Goal: Information Seeking & Learning: Learn about a topic

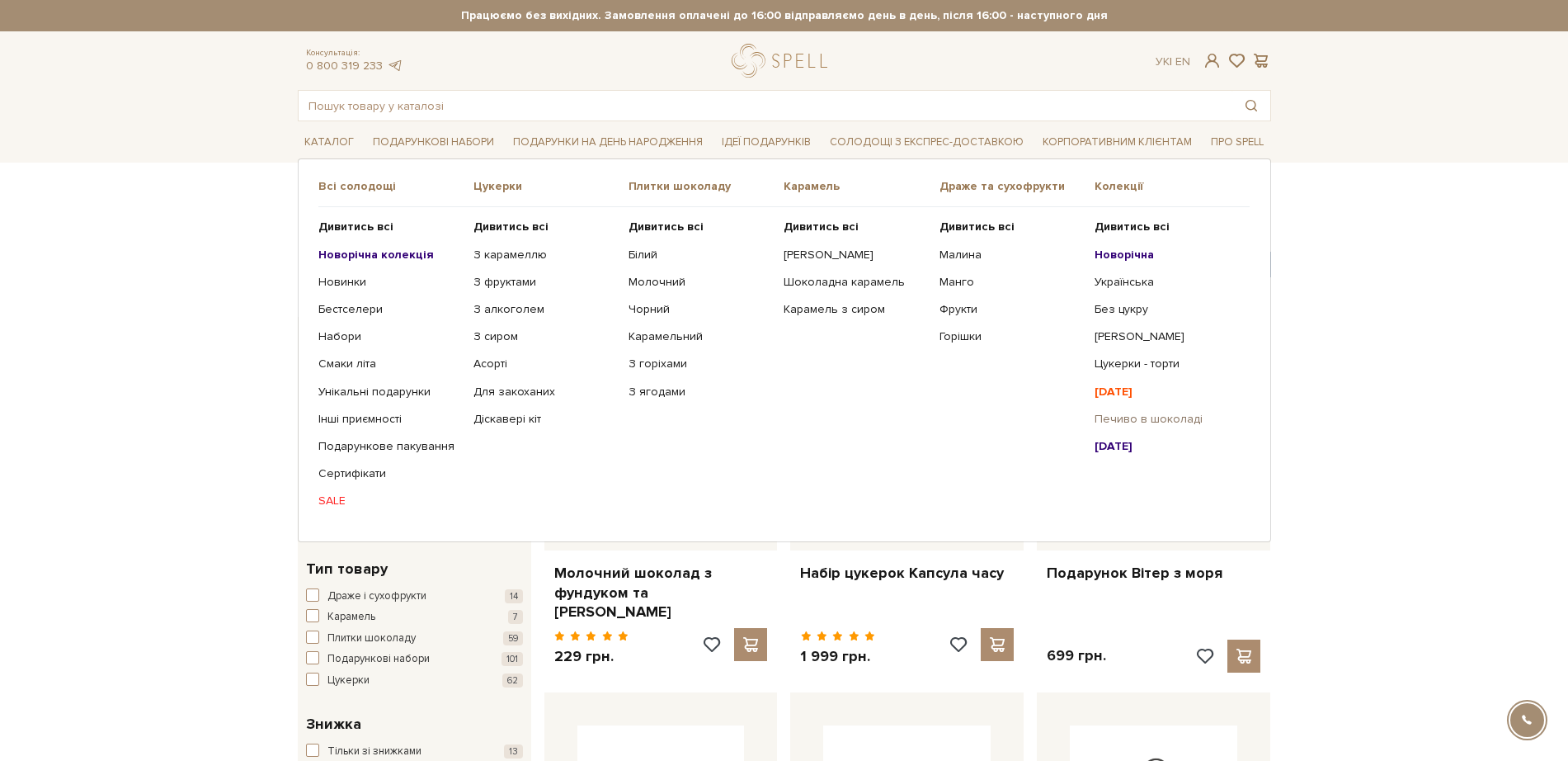
click at [1107, 424] on link "Печиво в шоколаді" at bounding box center [1165, 419] width 142 height 15
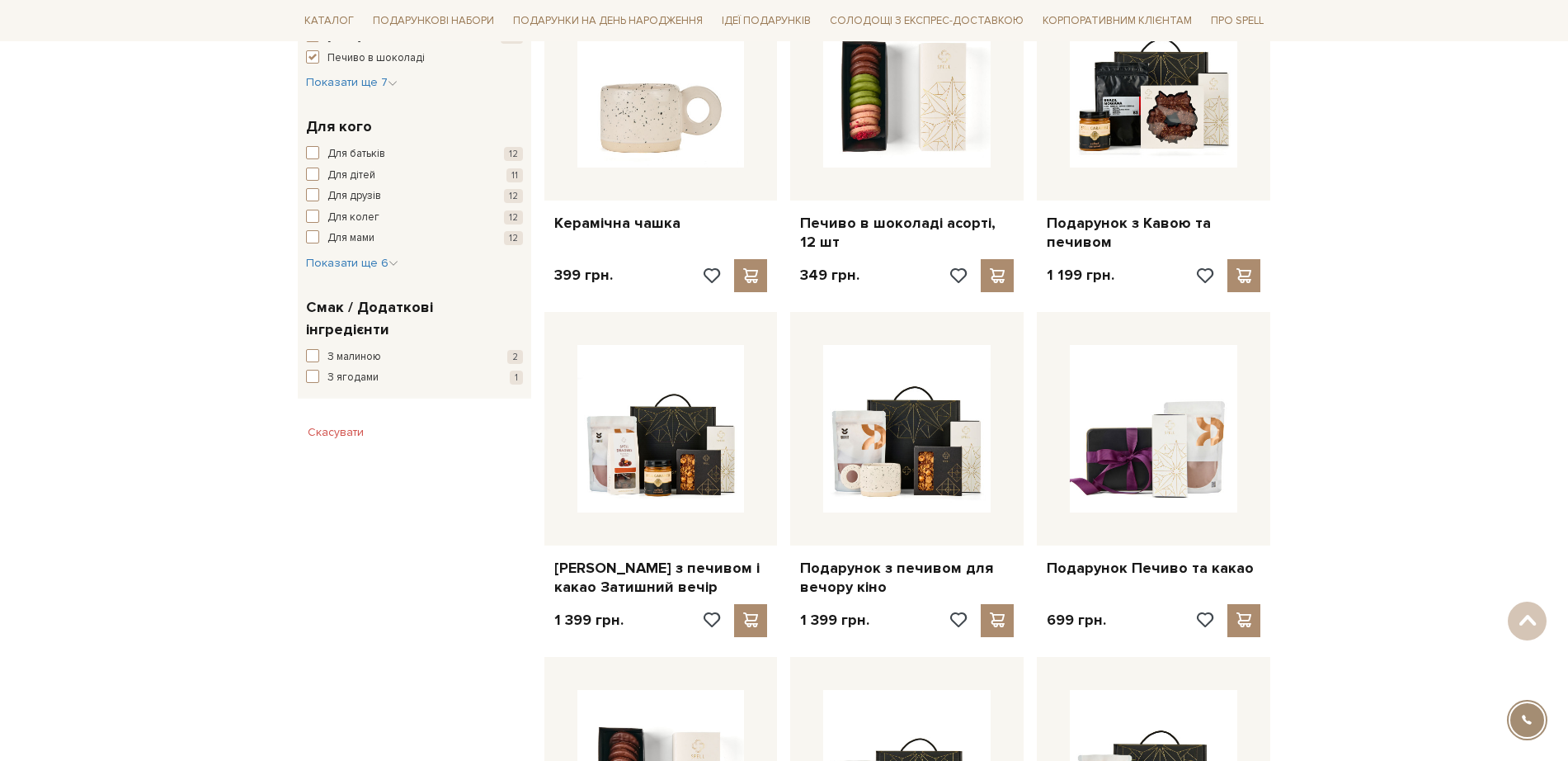
scroll to position [722, 0]
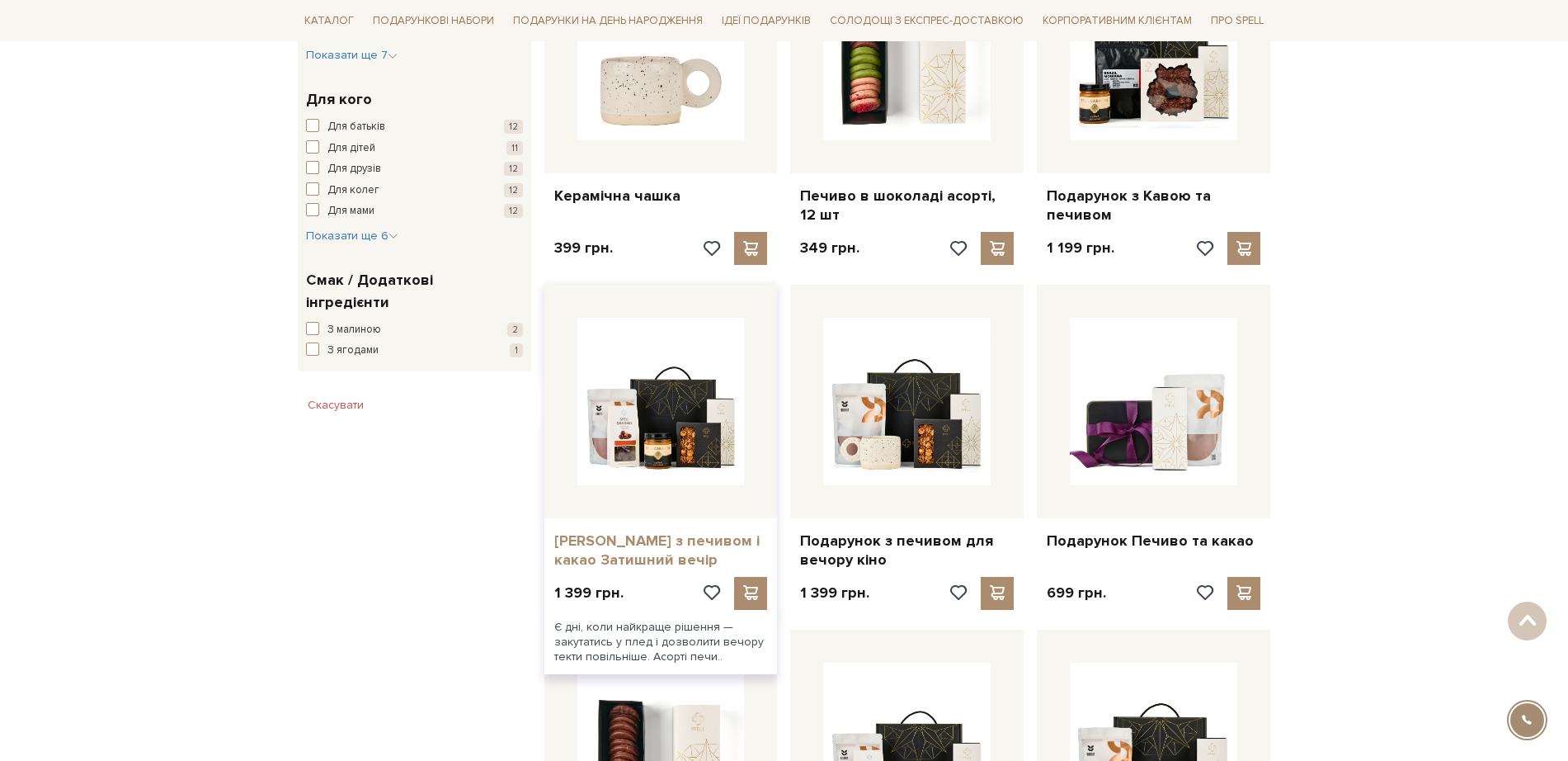
drag, startPoint x: 674, startPoint y: 436, endPoint x: 641, endPoint y: 549, distance: 117.7
click at [641, 549] on link "[PERSON_NAME] з печивом і какао Затишний вечір" at bounding box center [661, 550] width 213 height 39
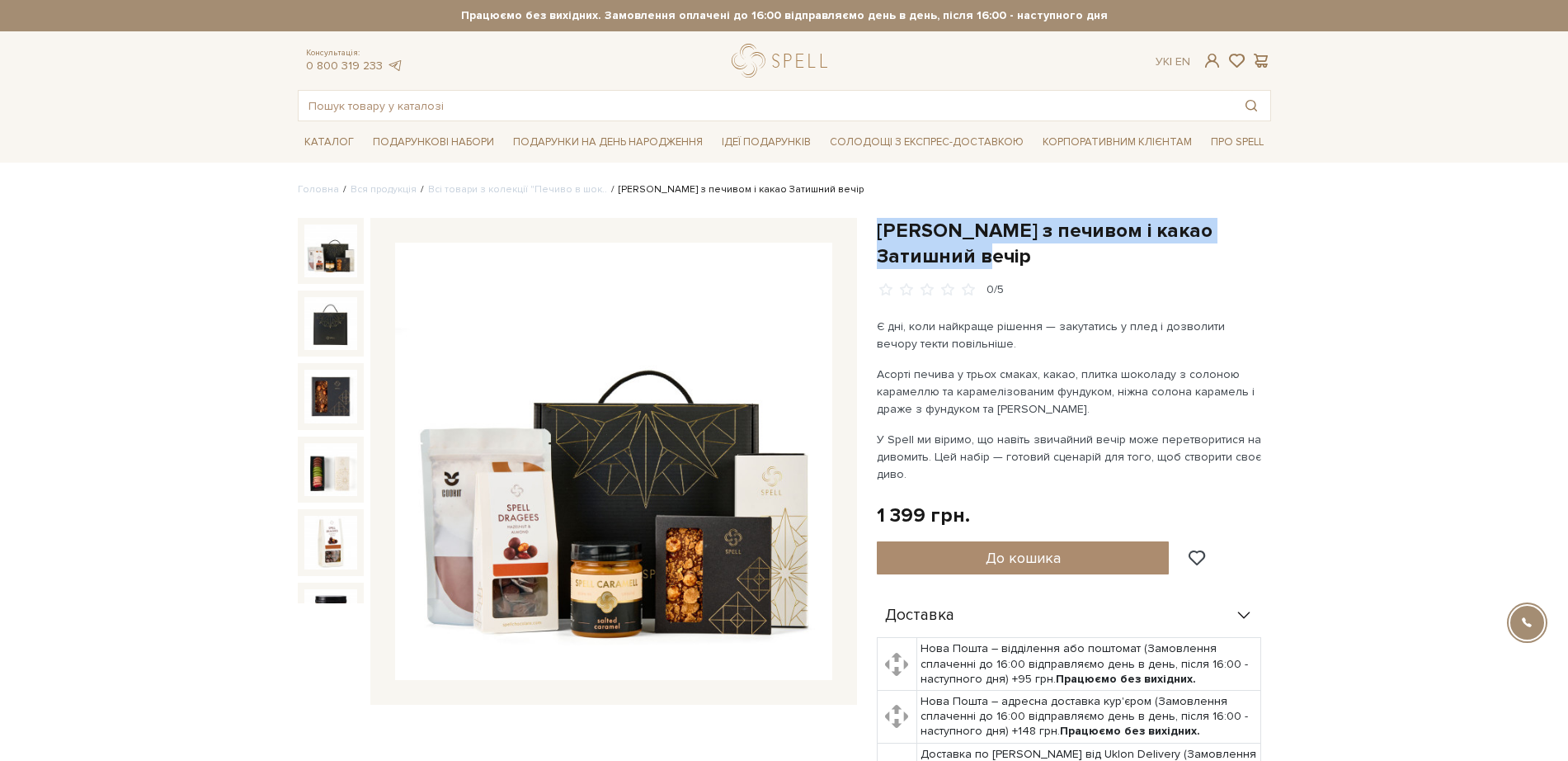
drag, startPoint x: 943, startPoint y: 256, endPoint x: 870, endPoint y: 227, distance: 78.5
click at [870, 227] on div "Подарунок з печивом і какао Затишний вечір 0/5 Є дні, коли найкраще рішення — з…" at bounding box center [1074, 605] width 414 height 776
copy h1 "[PERSON_NAME] з печивом і какао Затишний вечір"
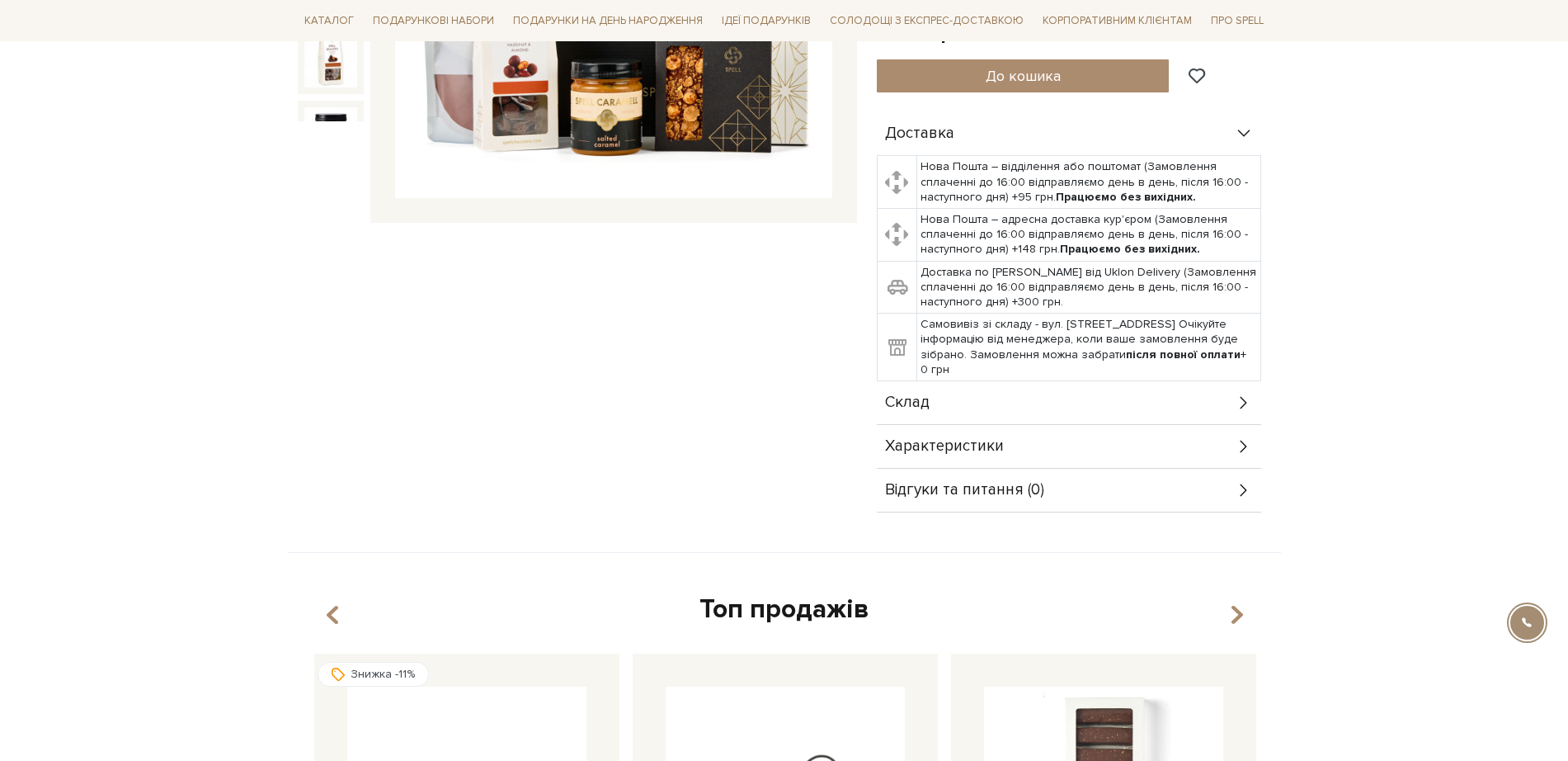
scroll to position [516, 0]
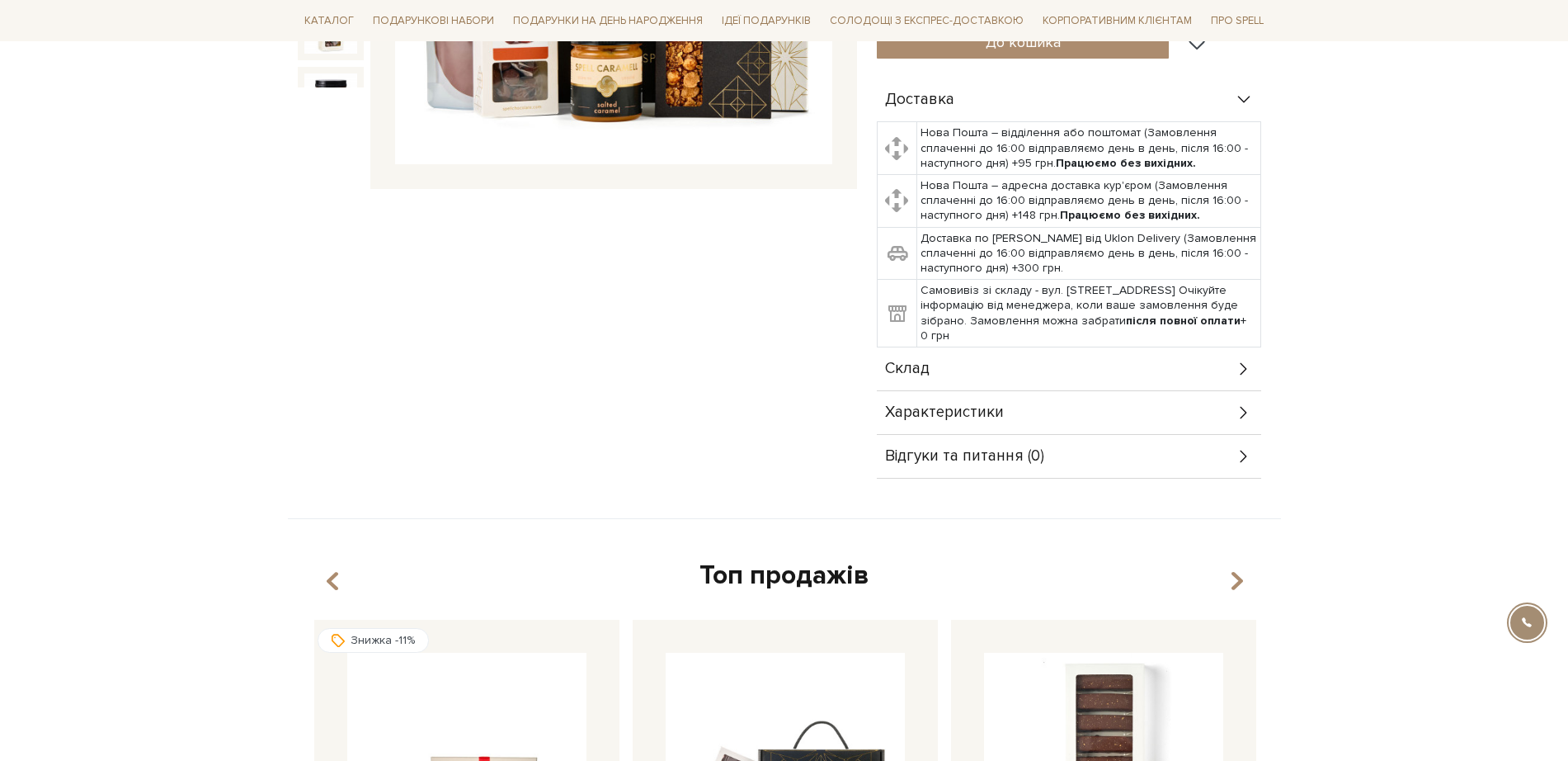
click at [1243, 361] on icon at bounding box center [1244, 368] width 19 height 19
click at [1224, 365] on div "Склад" at bounding box center [1069, 368] width 384 height 42
click at [1241, 369] on icon at bounding box center [1244, 368] width 19 height 19
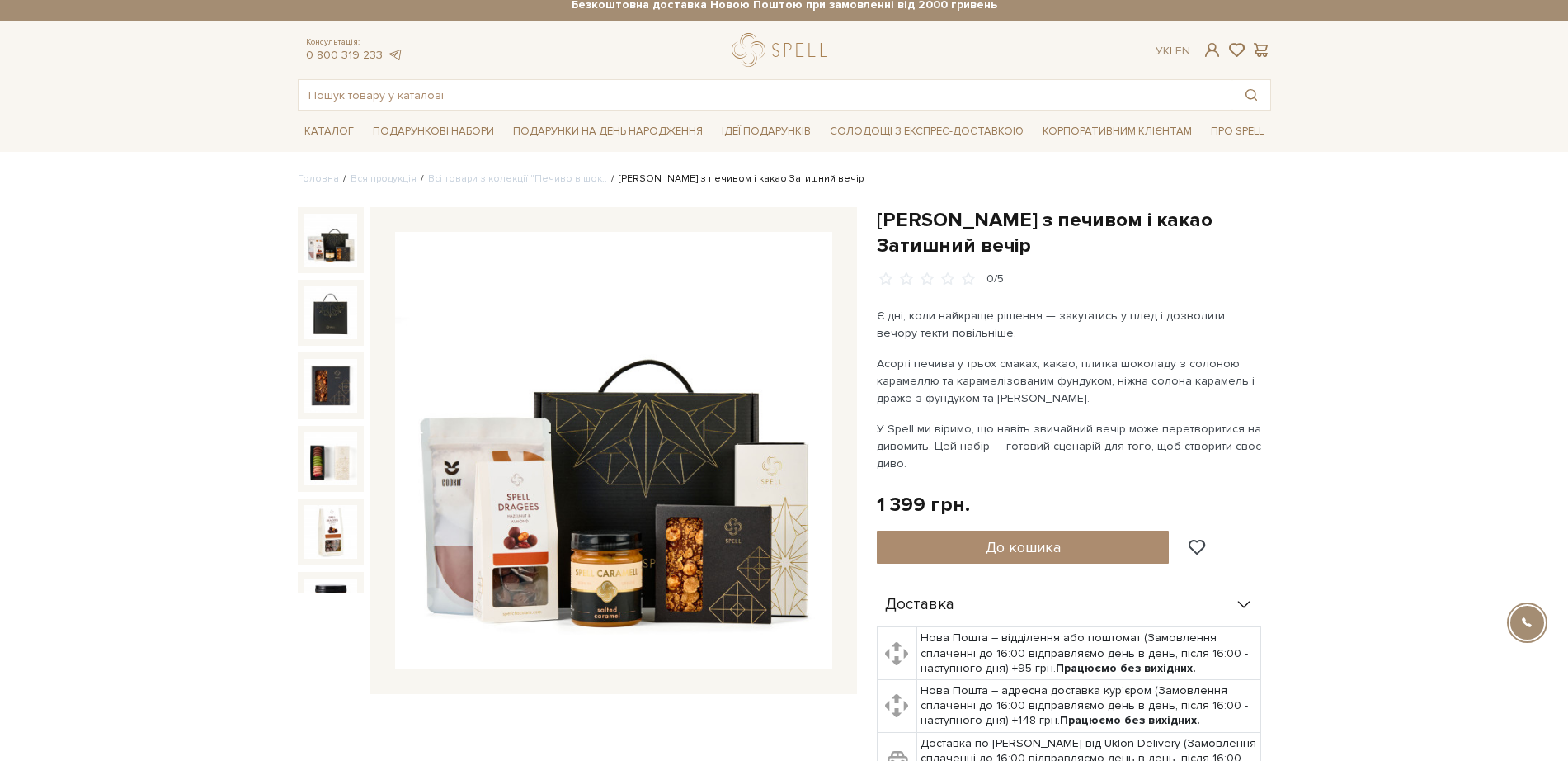
scroll to position [0, 0]
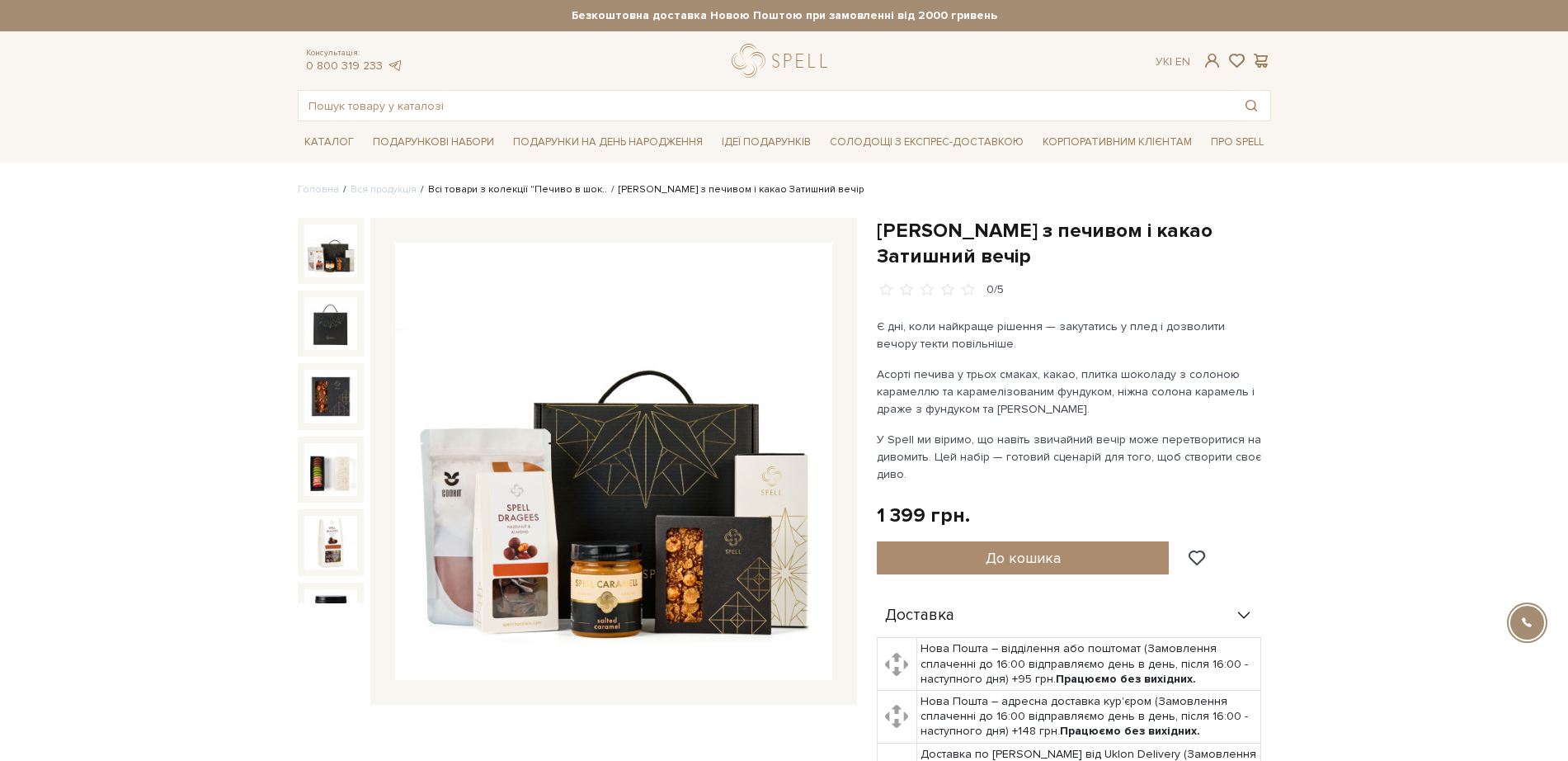
click at [566, 185] on link "Всі товари з колекції "Печиво в шок.." at bounding box center [518, 189] width 179 height 12
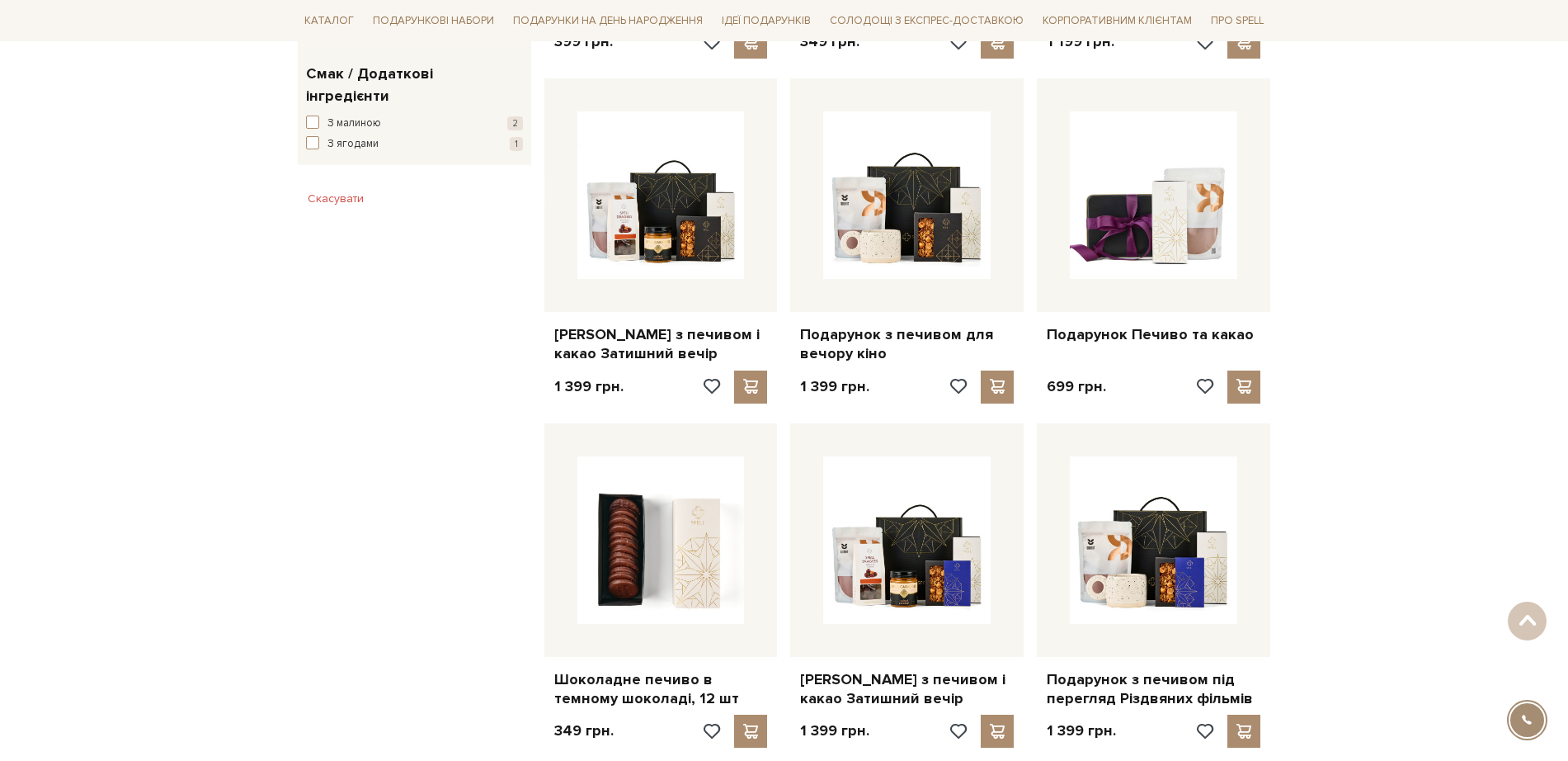
scroll to position [1031, 0]
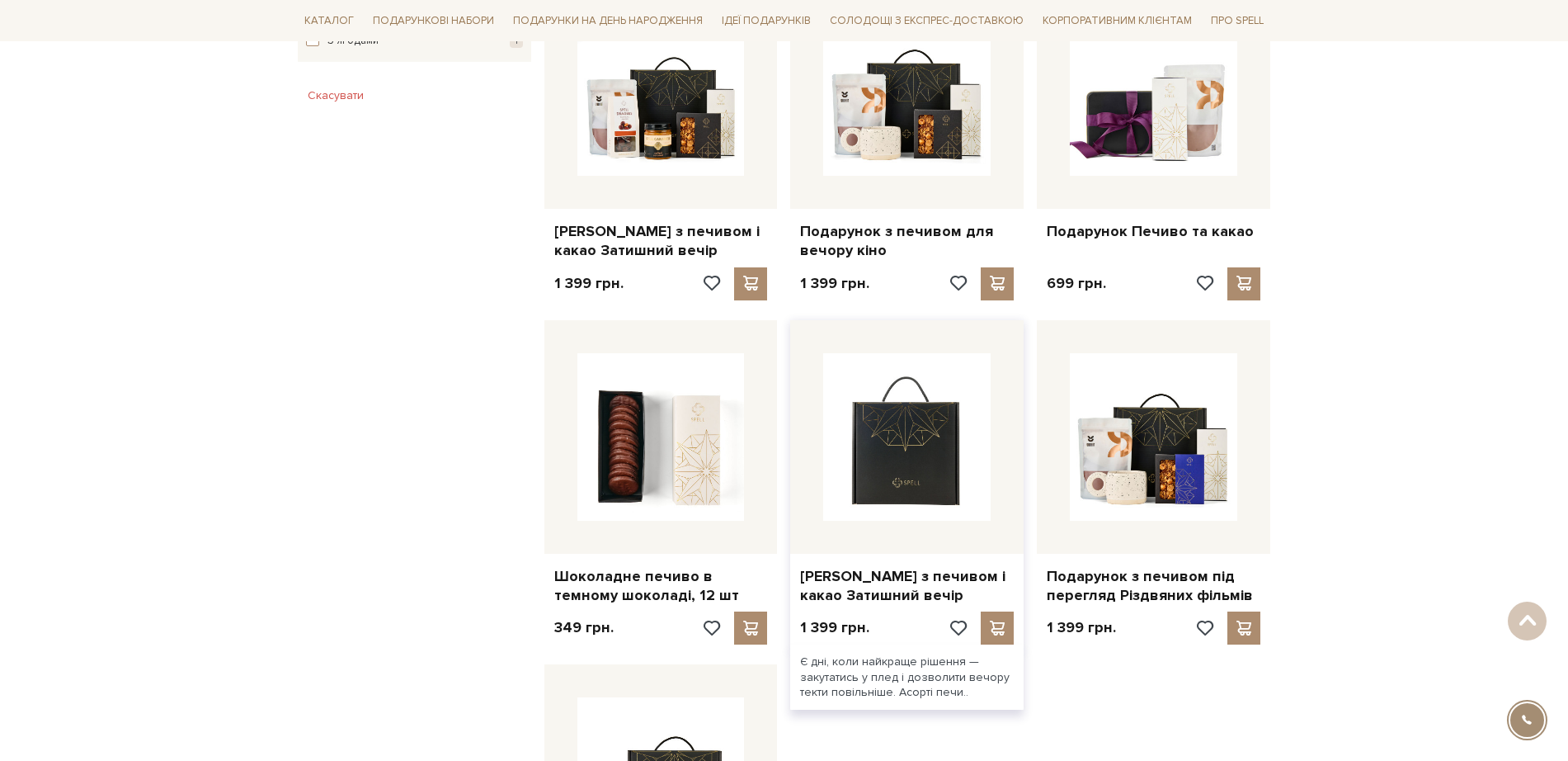
click at [928, 456] on img at bounding box center [906, 436] width 167 height 167
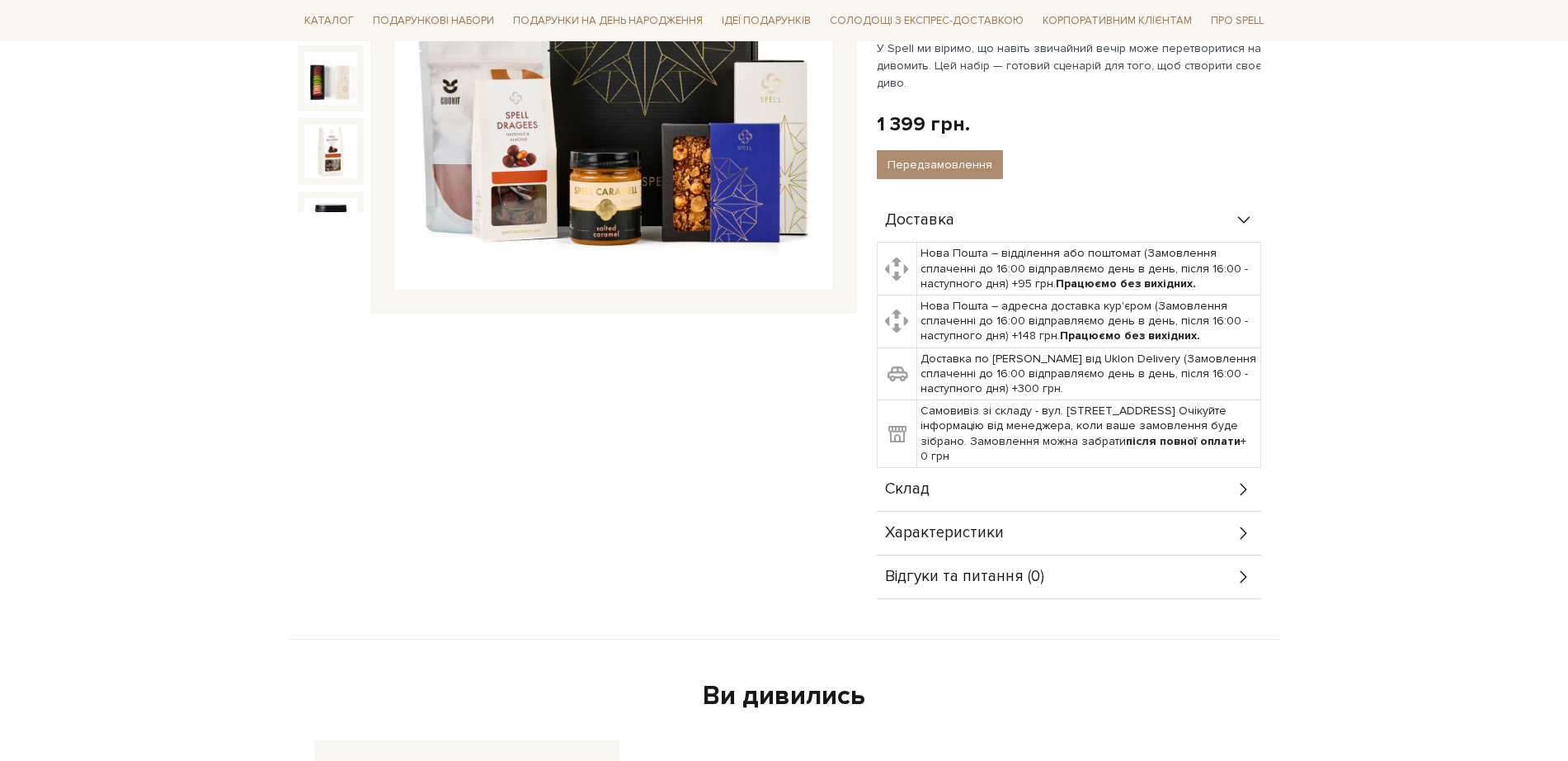
scroll to position [412, 0]
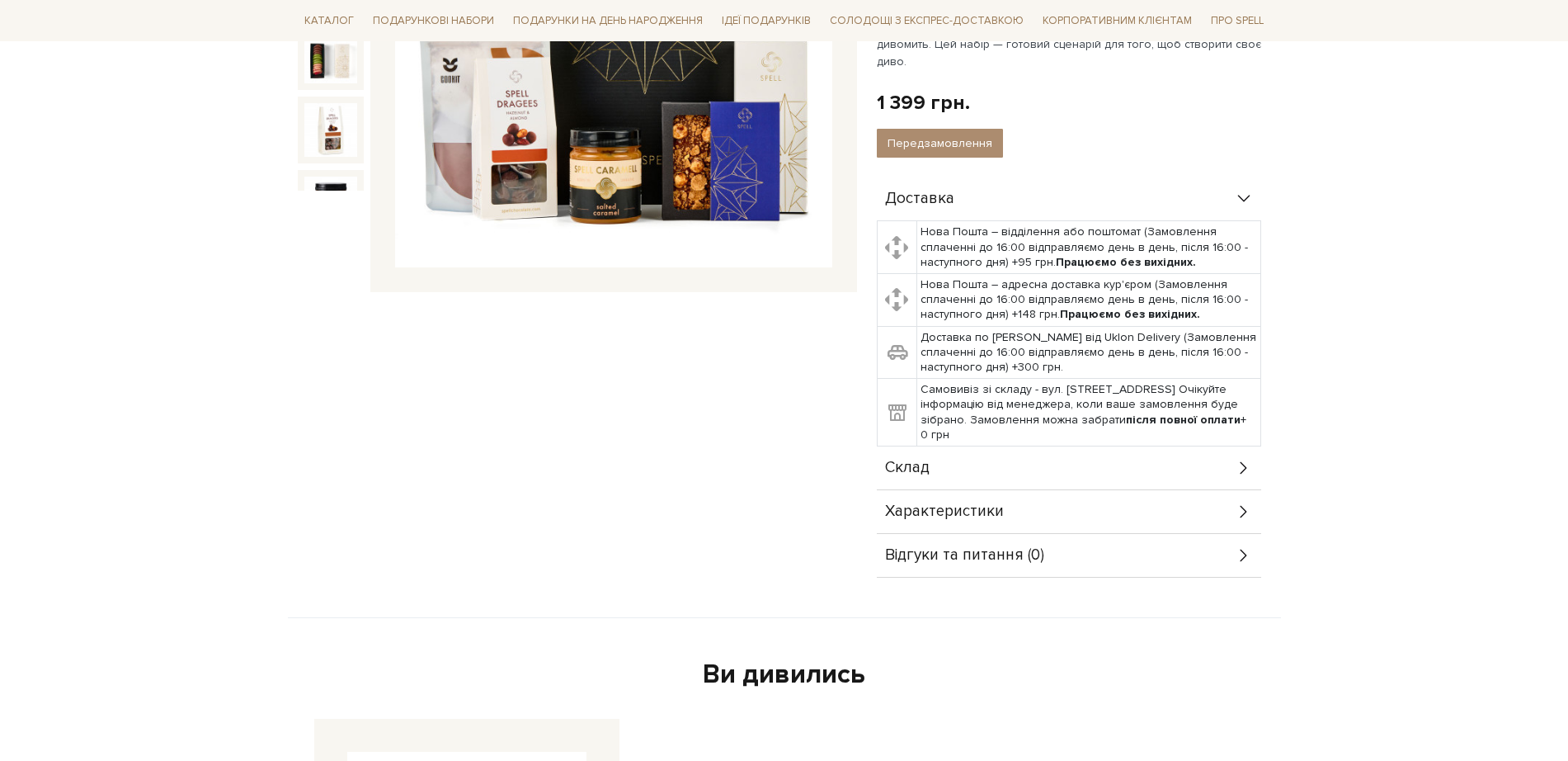
click at [1201, 457] on div "Склад" at bounding box center [1069, 467] width 384 height 42
